Goal: Obtain resource: Obtain resource

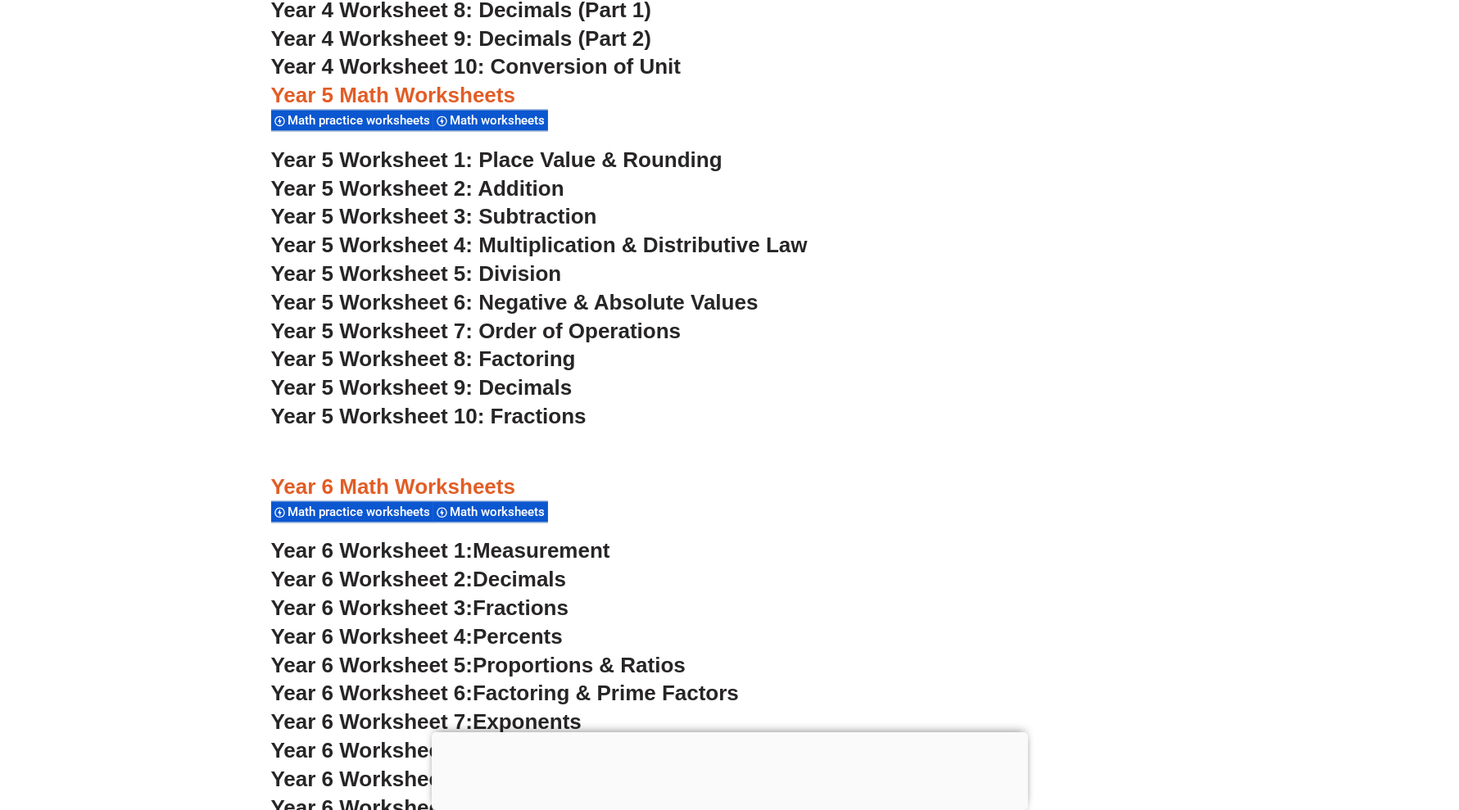
scroll to position [3186, 0]
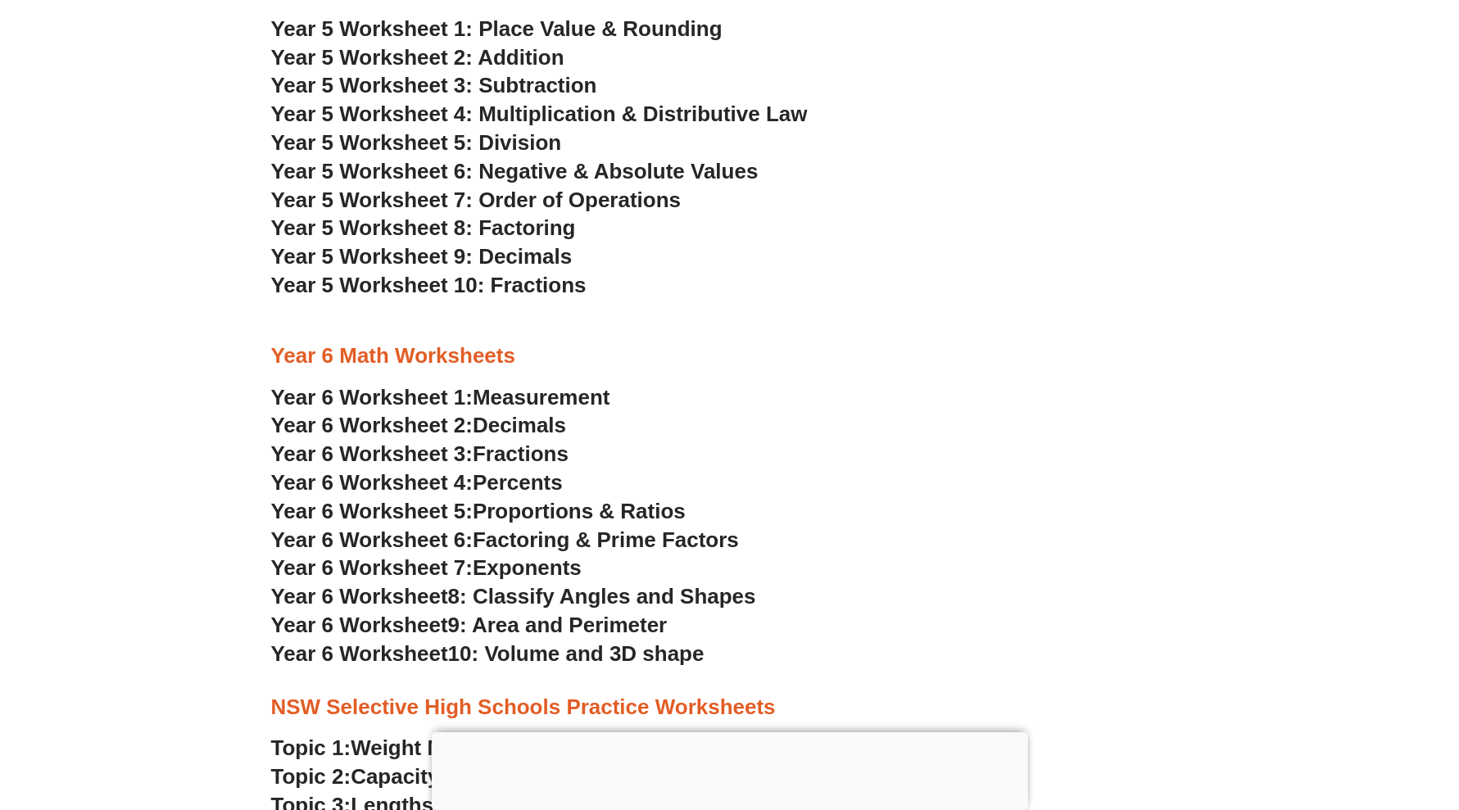
scroll to position [3180, 0]
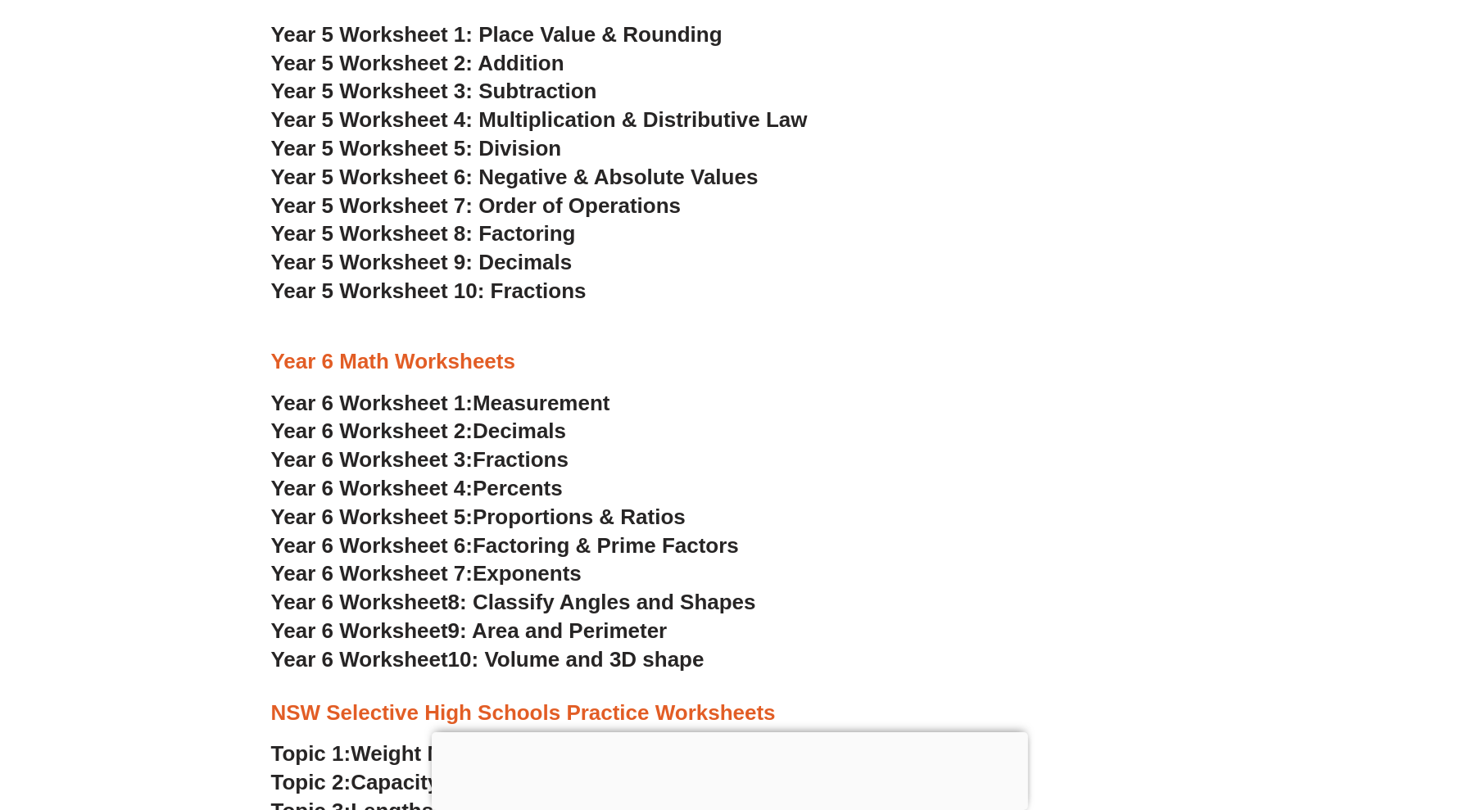
click at [527, 460] on span "Fractions" at bounding box center [521, 459] width 96 height 25
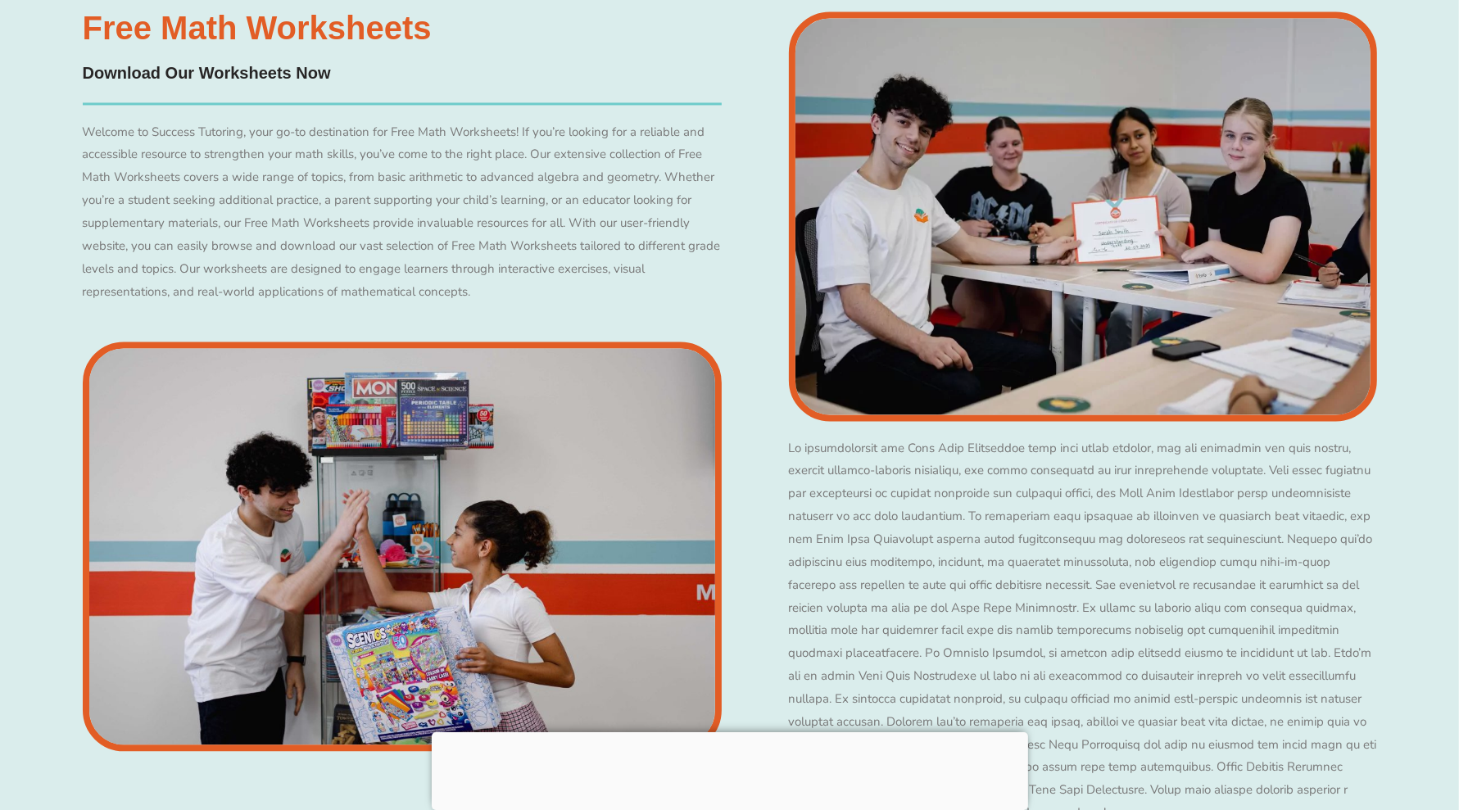
scroll to position [3186, 0]
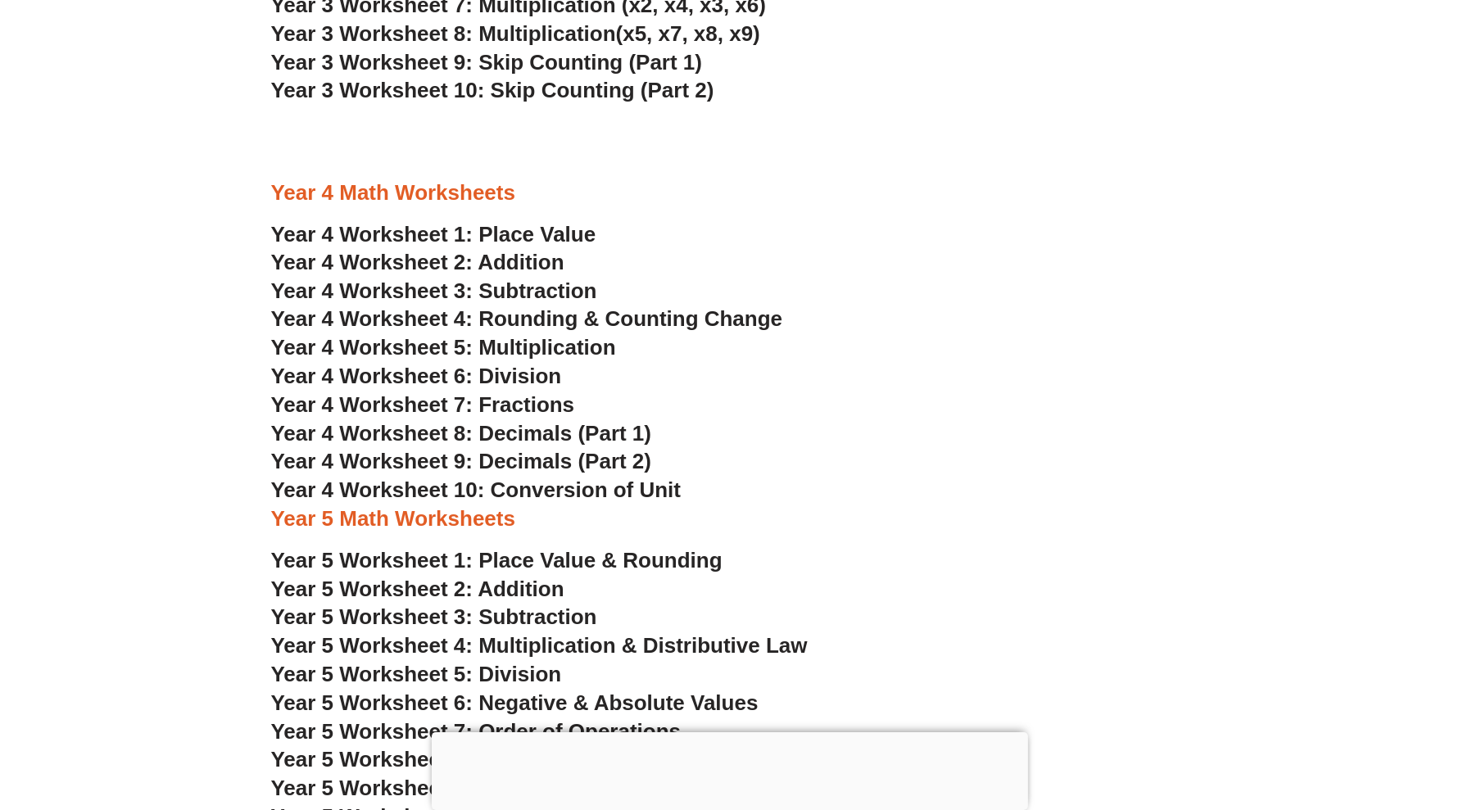
scroll to position [2565, 0]
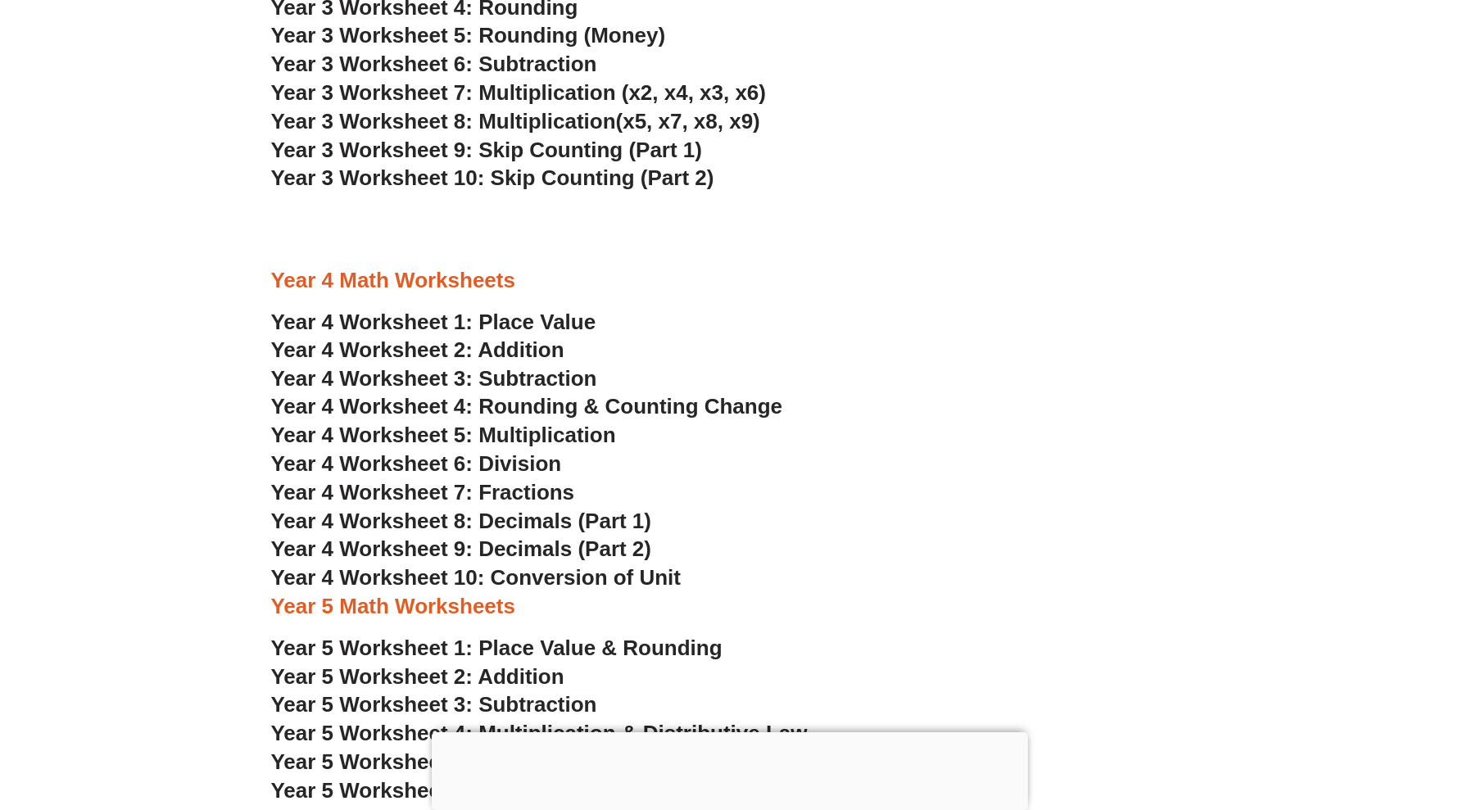
click at [531, 432] on span "Year 4 Worksheet 5: Multiplication" at bounding box center [443, 436] width 345 height 25
click at [520, 469] on span "Year 4 Worksheet 6: Division" at bounding box center [416, 464] width 291 height 25
click at [787, 225] on div at bounding box center [730, 213] width 918 height 41
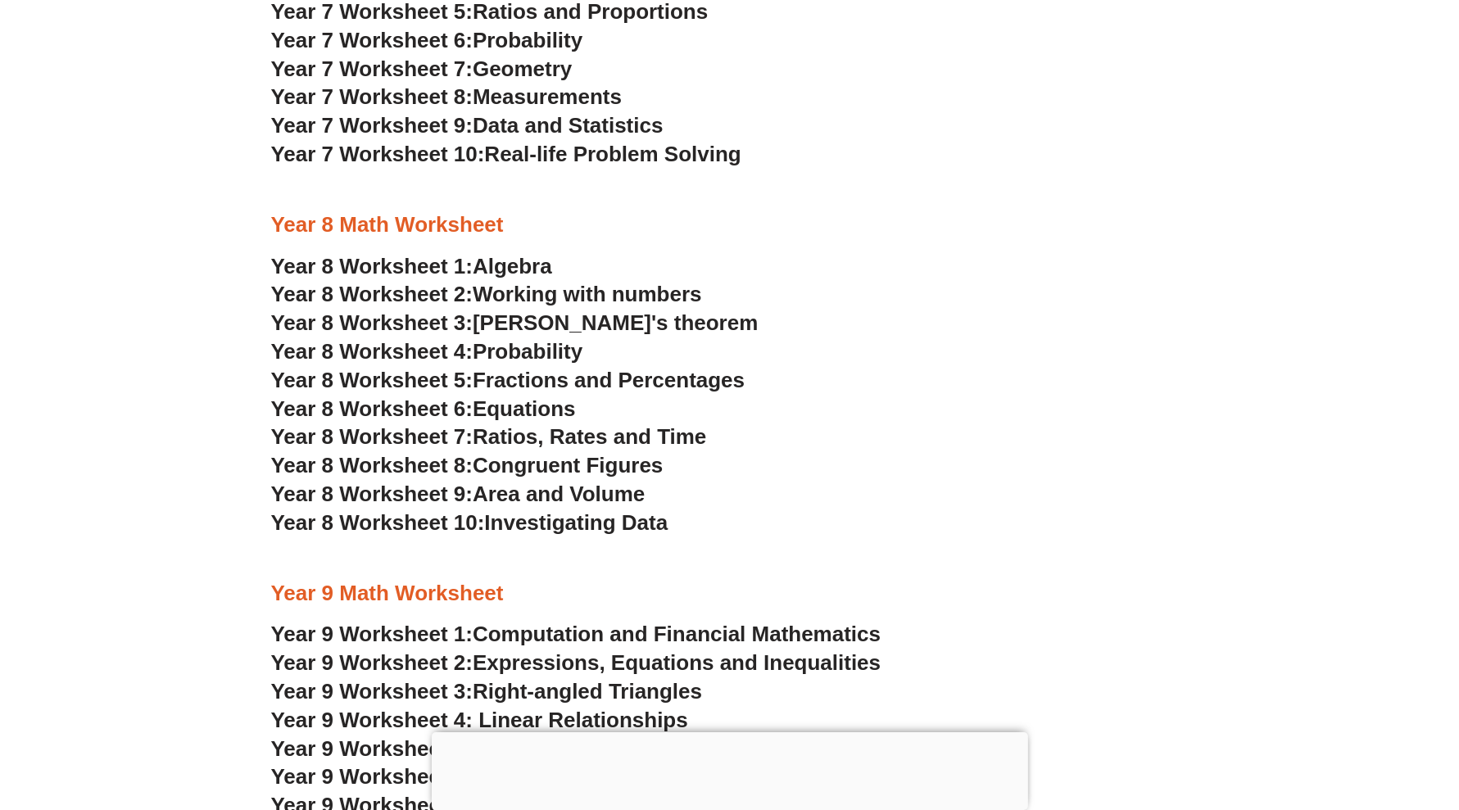
scroll to position [4614, 0]
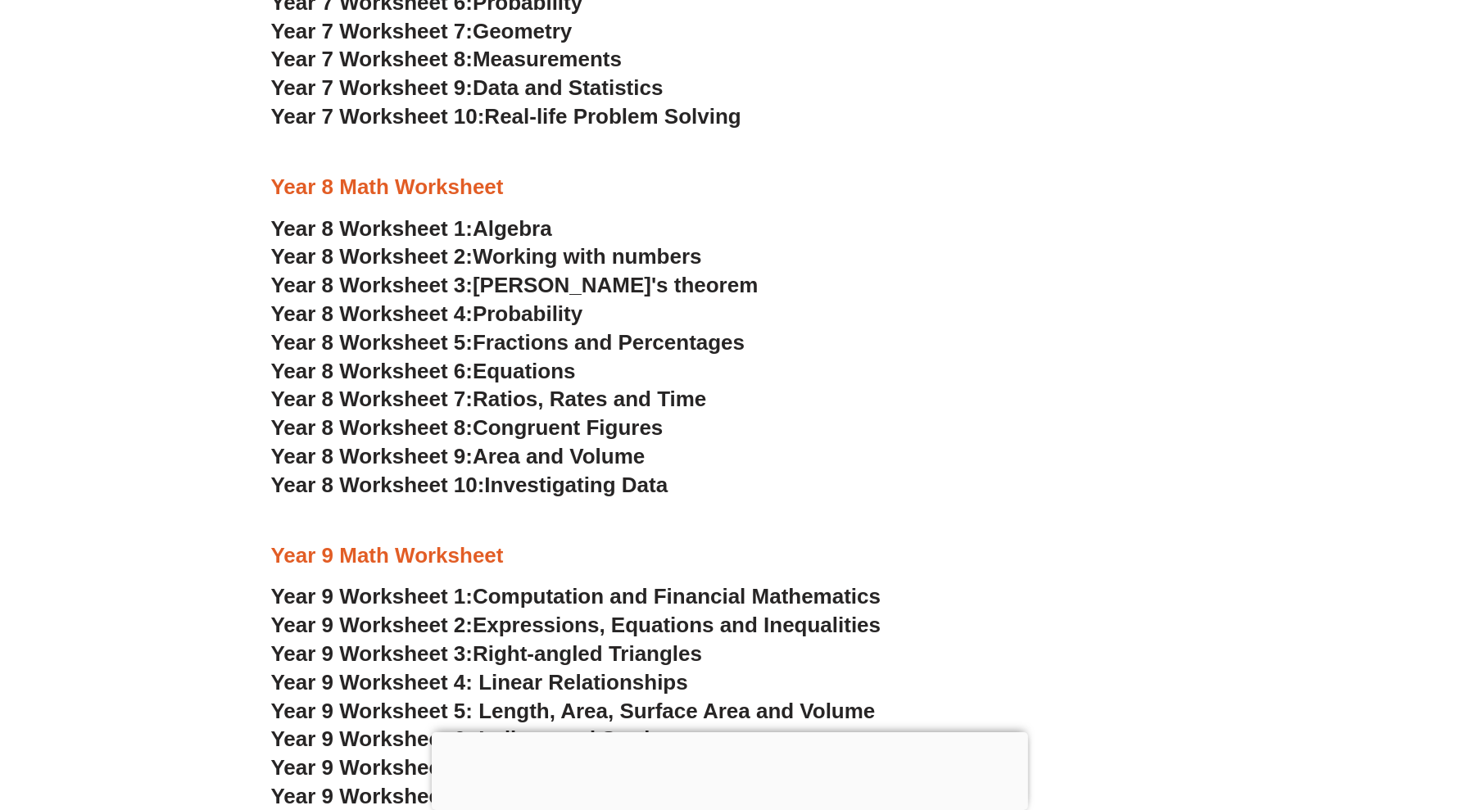
click at [519, 234] on span "Algebra" at bounding box center [512, 228] width 79 height 25
click at [1082, 239] on h3 "Year 8 Worksheet 1: Algebra" at bounding box center [730, 229] width 918 height 28
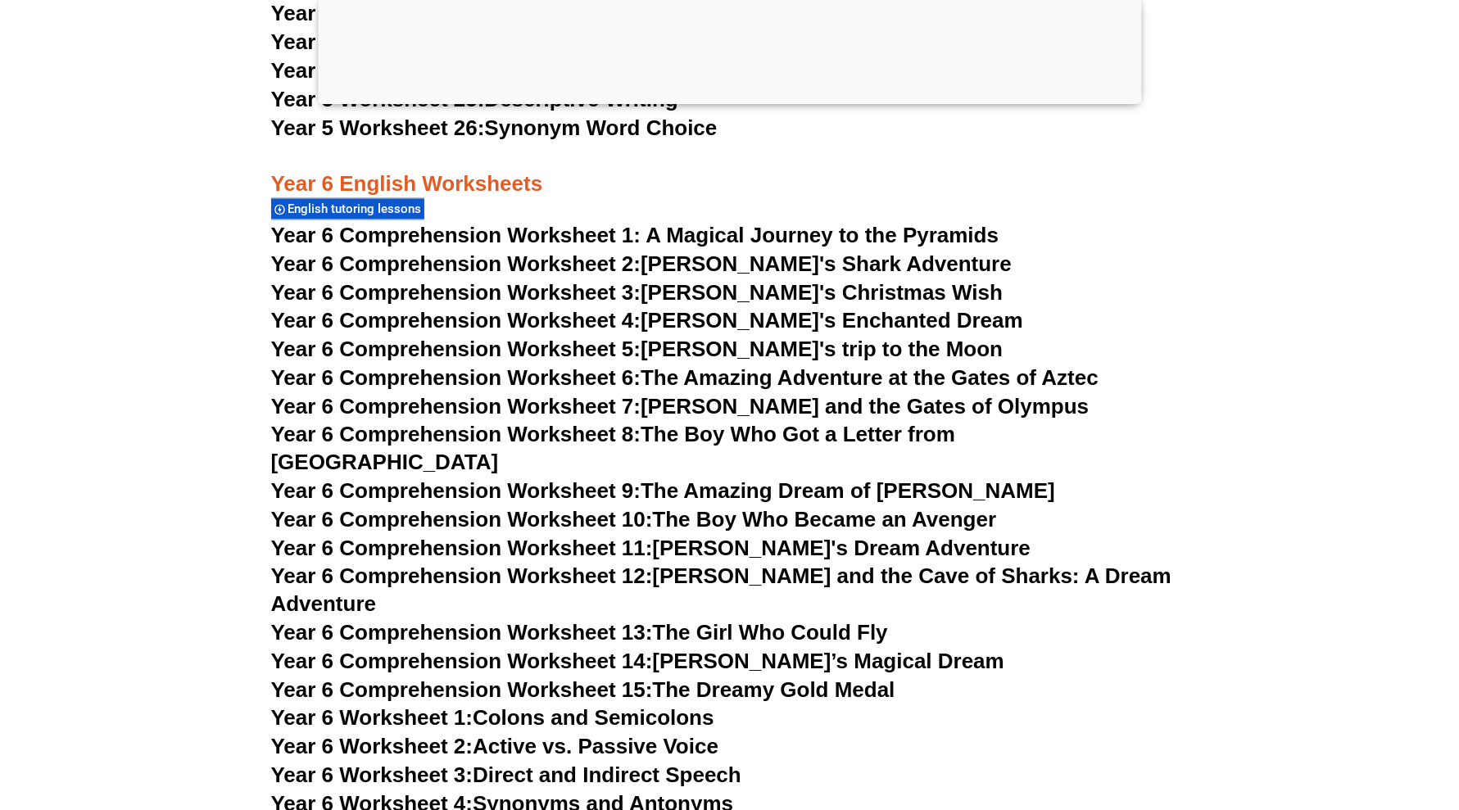
scroll to position [8843, 0]
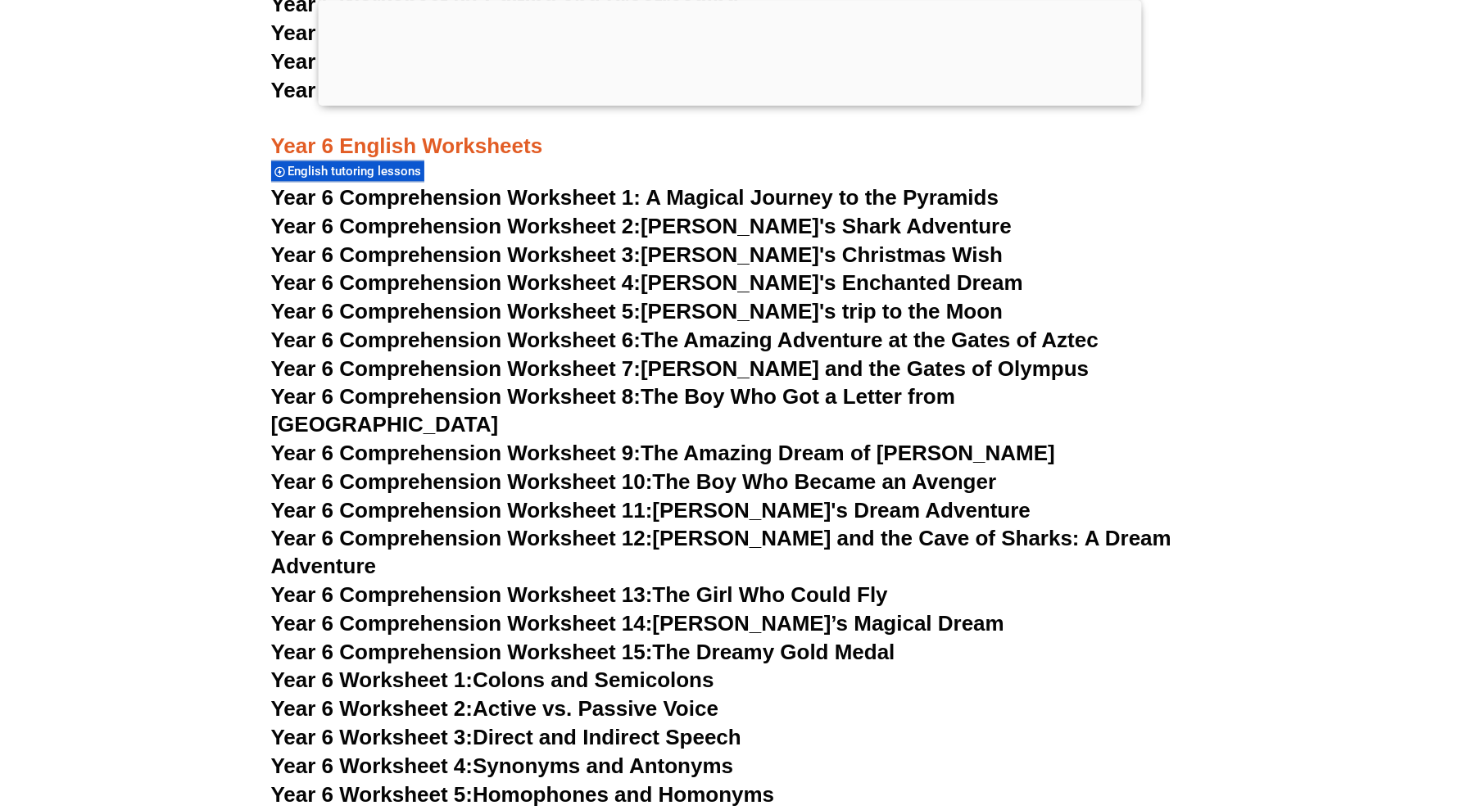
click at [637, 640] on span "Year 6 Comprehension Worksheet 15:" at bounding box center [462, 652] width 382 height 25
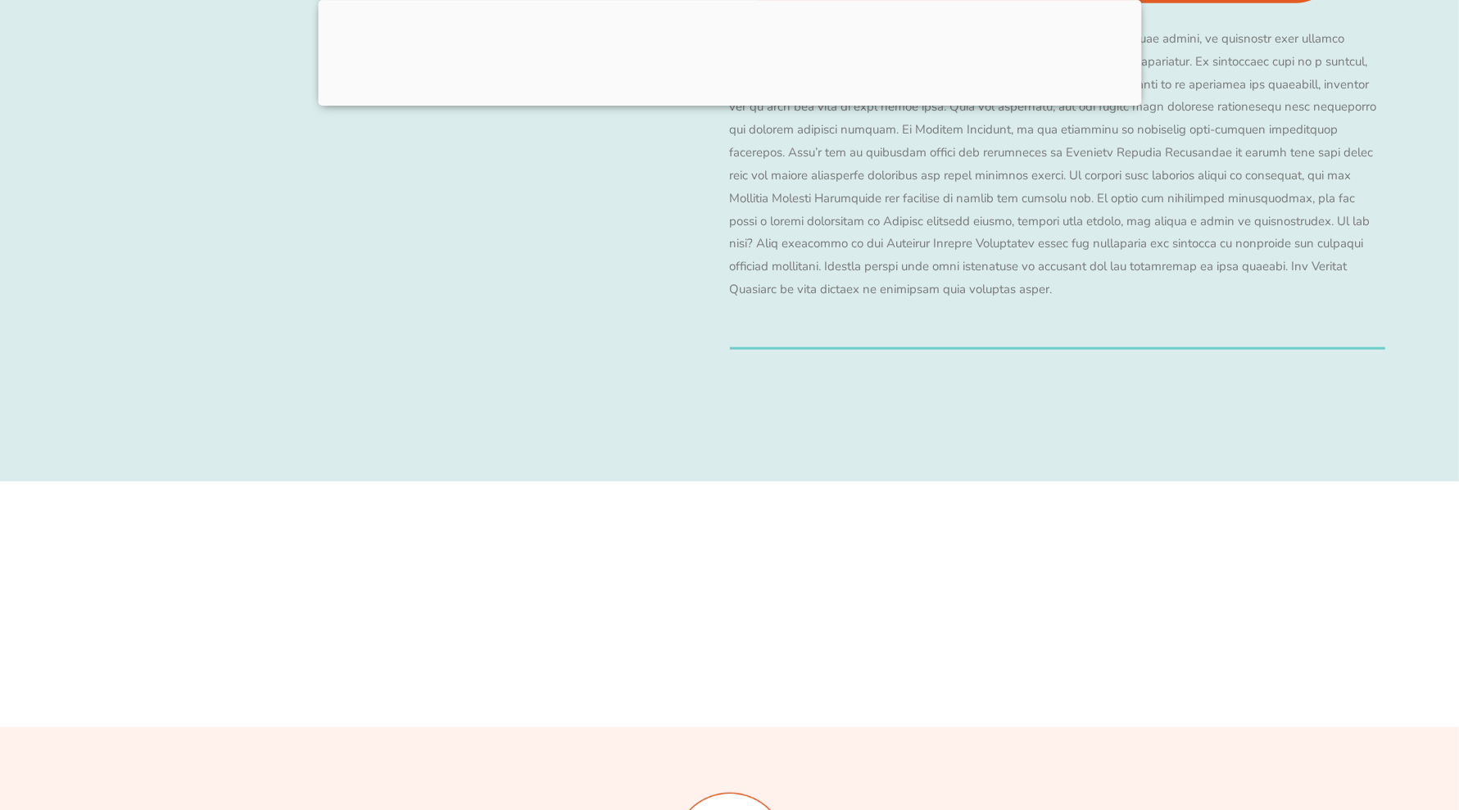
scroll to position [7210, 0]
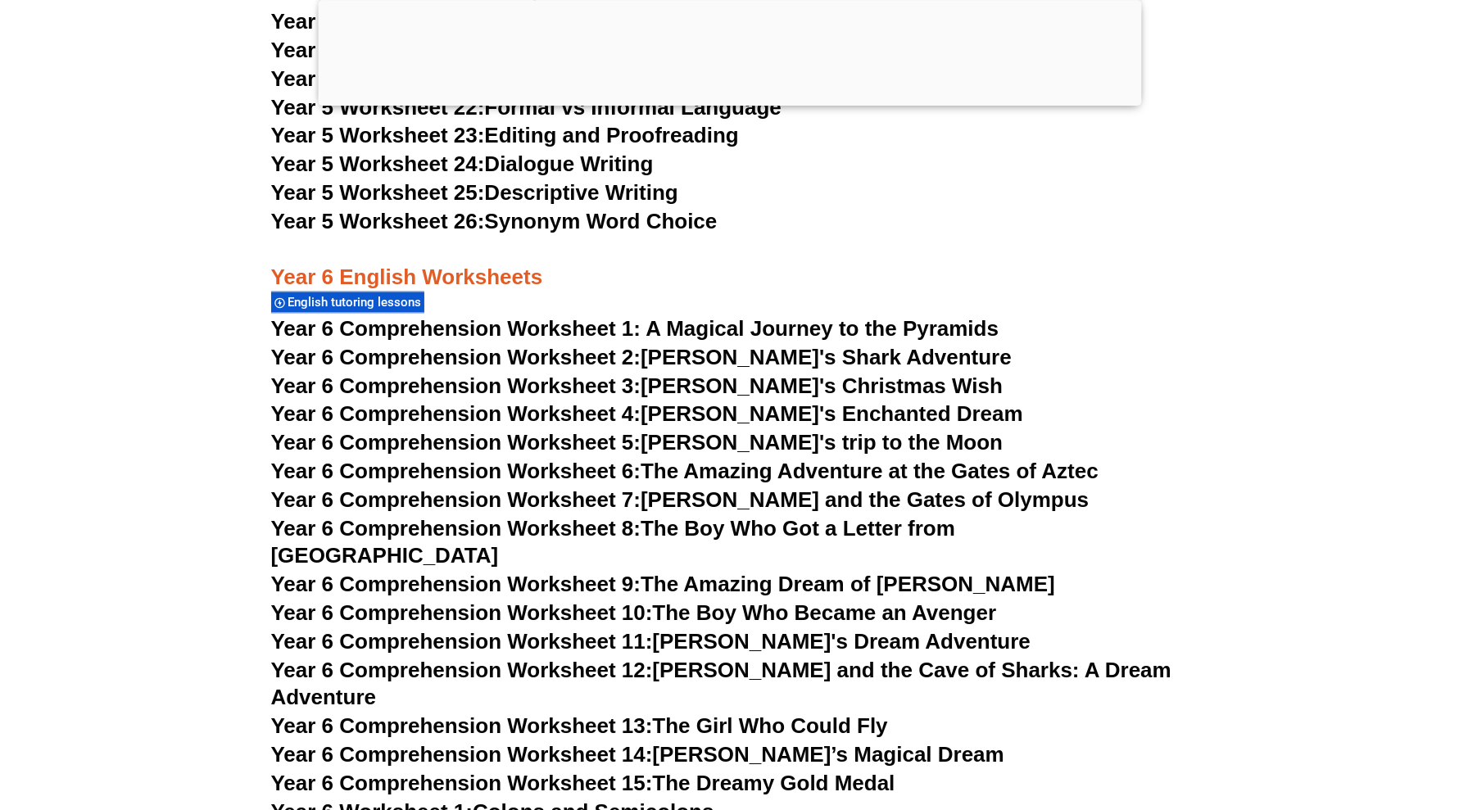
scroll to position [8843, 0]
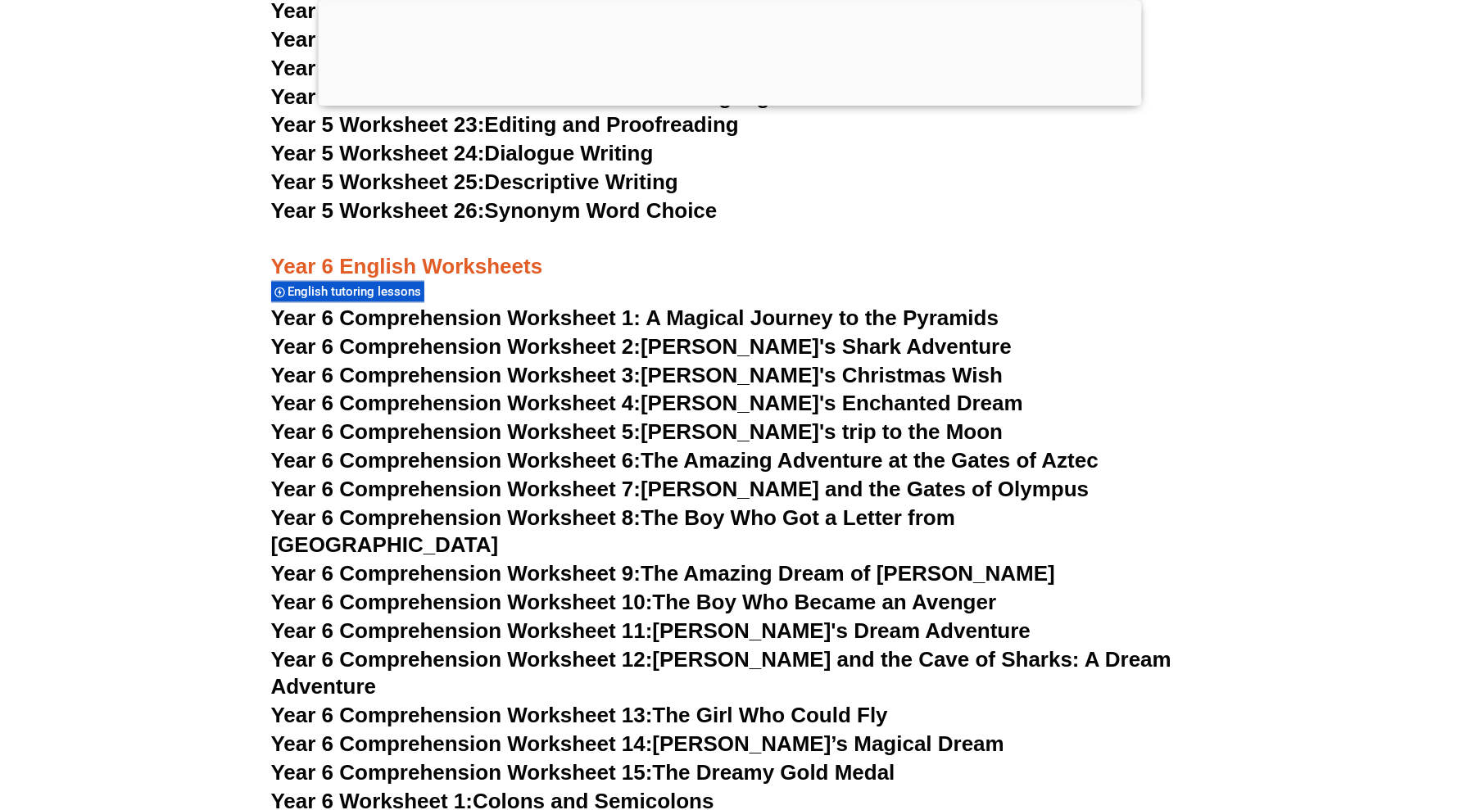
click at [1163, 269] on h3 "Year 6 English Worksheets" at bounding box center [730, 254] width 918 height 56
click at [924, 222] on h3 "Year 5 Worksheet 26: Synonym Word Choice" at bounding box center [730, 211] width 918 height 28
click at [840, 254] on h3 "Year 6 English Worksheets" at bounding box center [730, 254] width 918 height 56
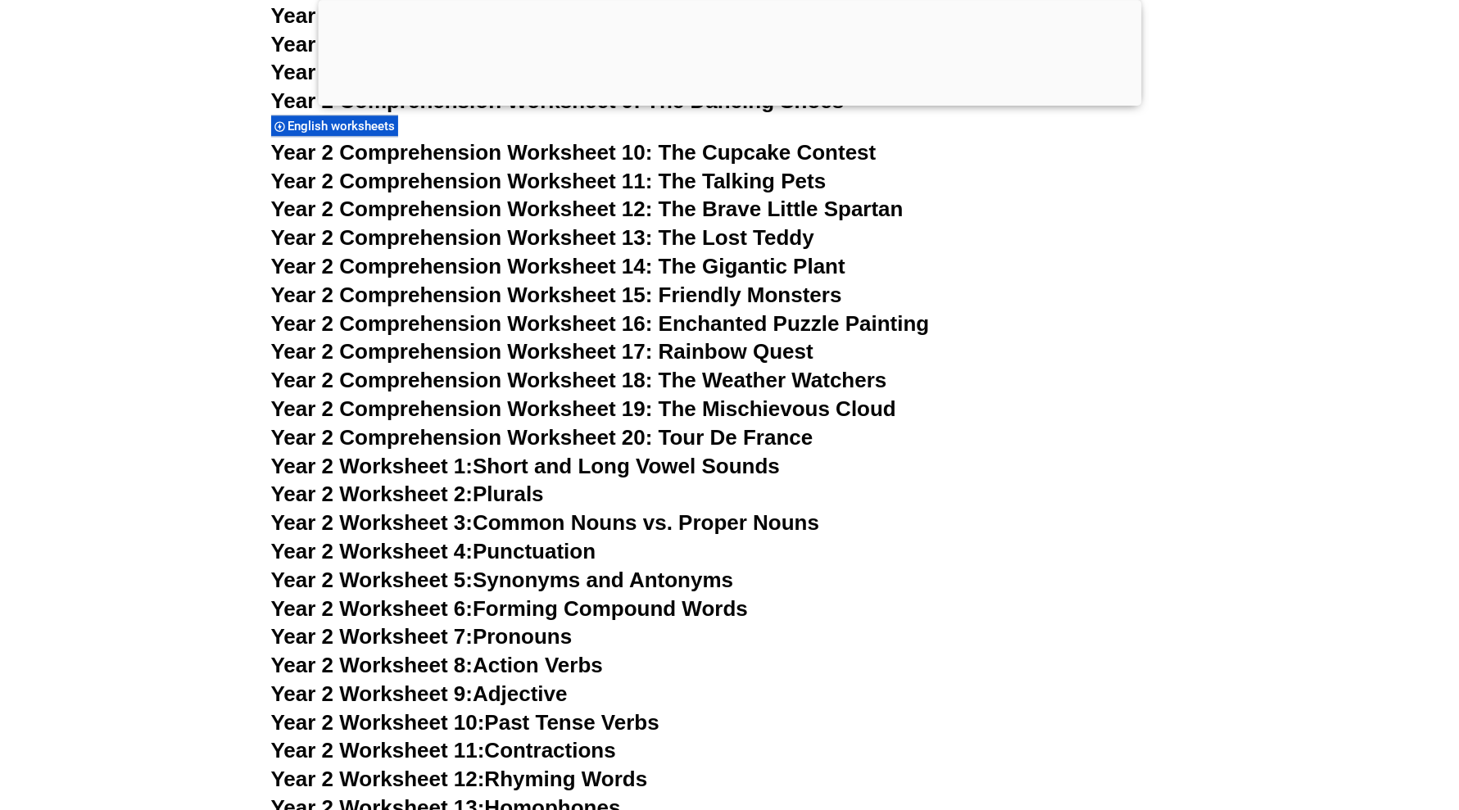
scroll to position [4234, 0]
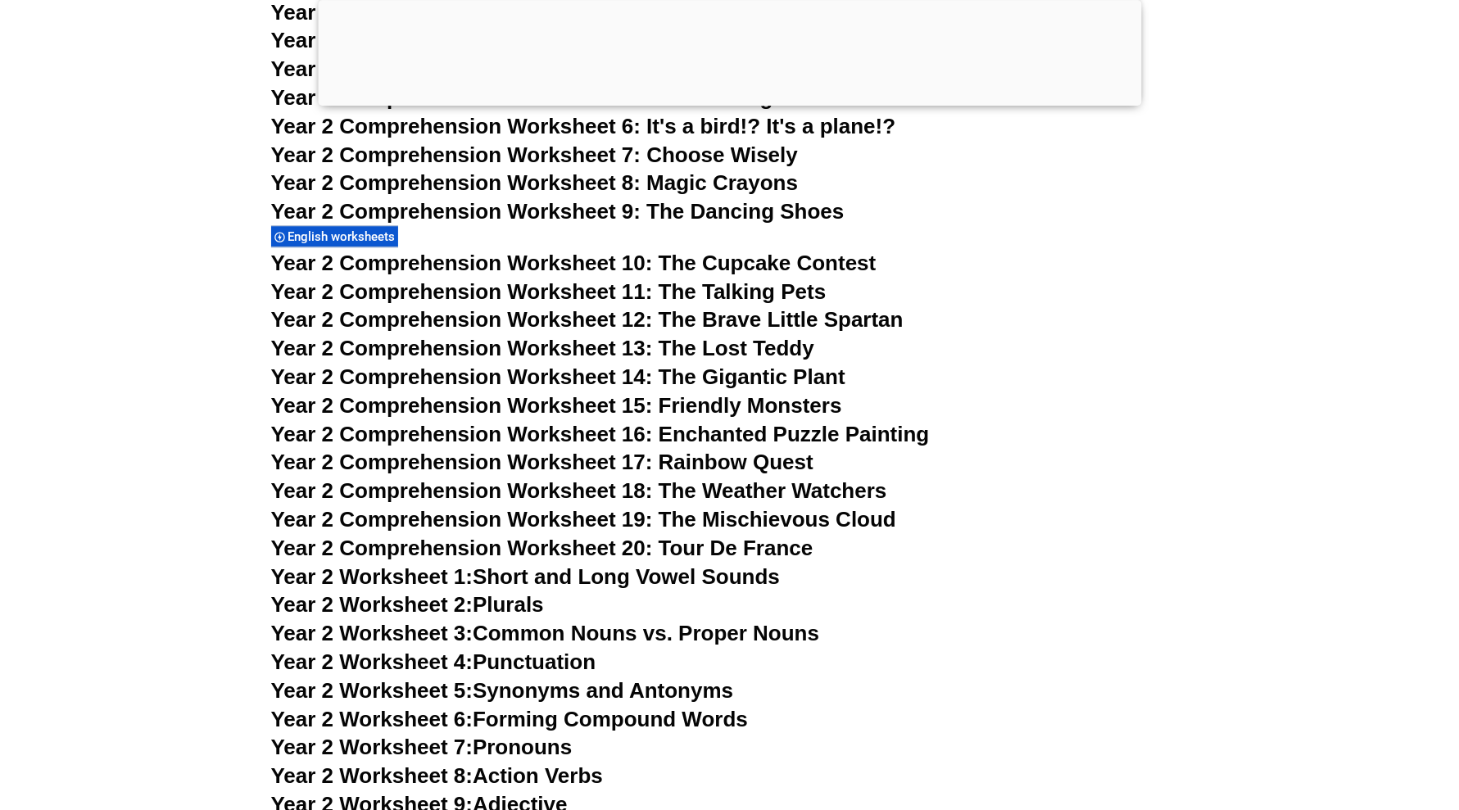
click at [603, 521] on span "Year 2 Comprehension Worksheet 19: The Mischievous Cloud" at bounding box center [583, 519] width 625 height 25
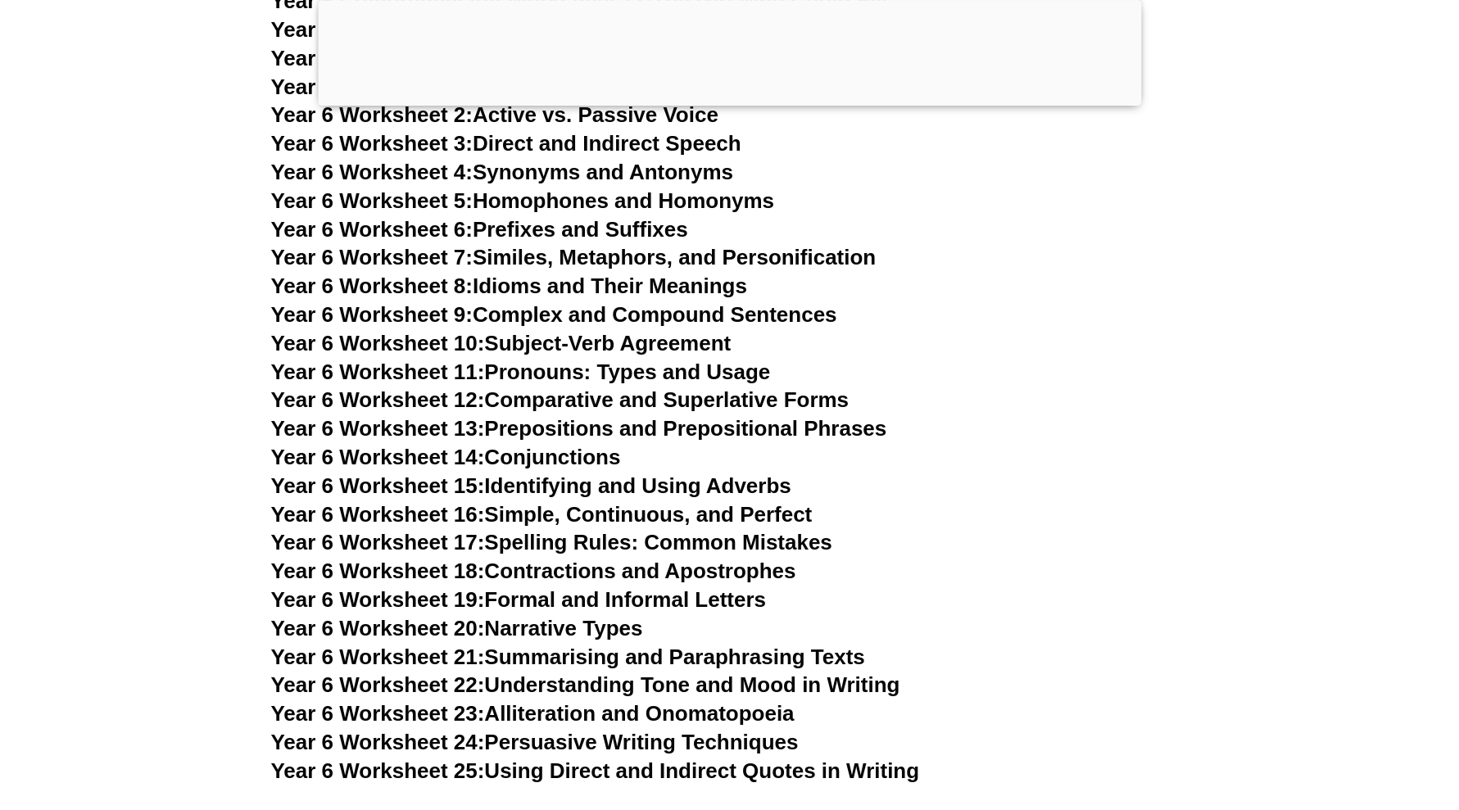
scroll to position [9457, 0]
